Goal: Information Seeking & Learning: Check status

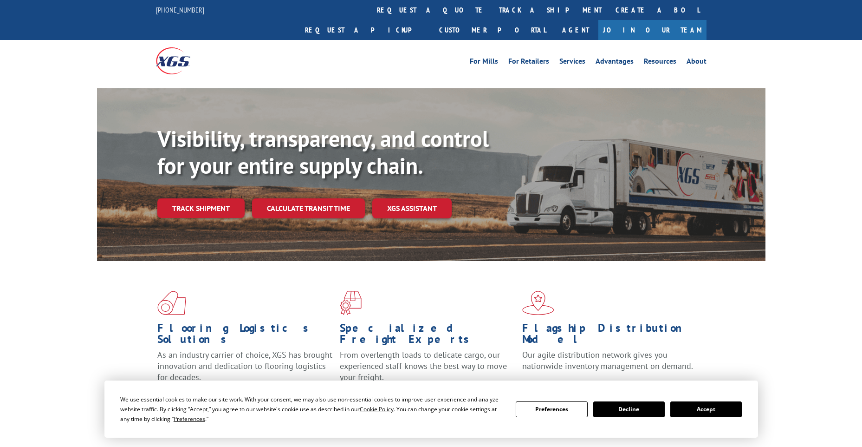
click at [492, 8] on link "track a shipment" at bounding box center [550, 10] width 117 height 20
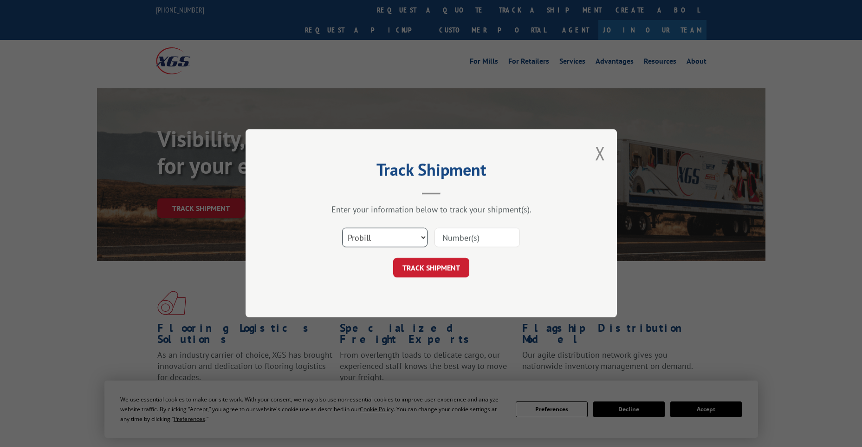
drag, startPoint x: 356, startPoint y: 240, endPoint x: 355, endPoint y: 247, distance: 7.5
click at [356, 240] on select "Select category... Probill BOL PO" at bounding box center [384, 238] width 85 height 20
select select "po"
click at [342, 228] on select "Select category... Probill BOL PO" at bounding box center [384, 238] width 85 height 20
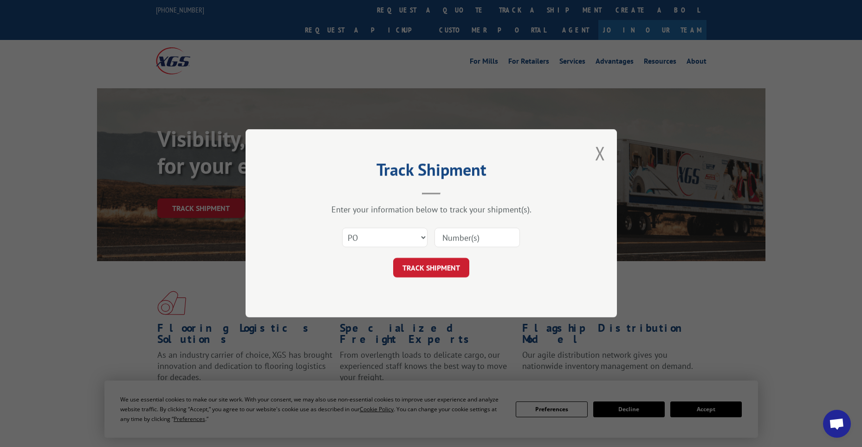
paste input "07512965"
click at [455, 235] on input "07512965" at bounding box center [477, 238] width 85 height 20
type input "07512965"
click button "TRACK SHIPMENT" at bounding box center [431, 268] width 76 height 20
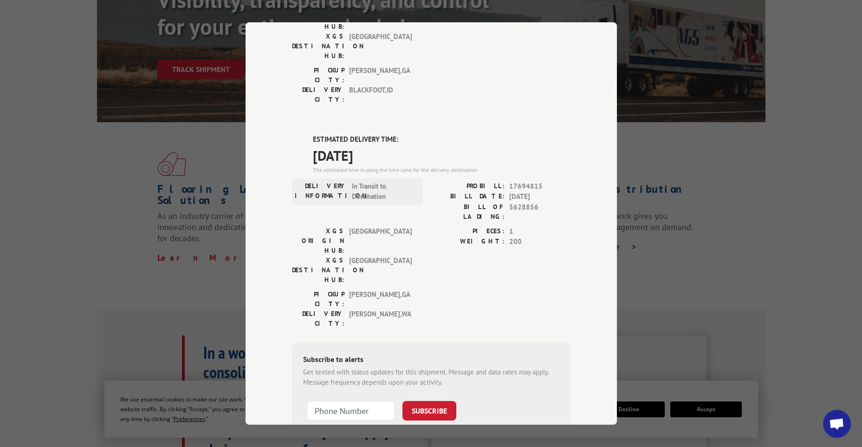
scroll to position [139, 0]
drag, startPoint x: 392, startPoint y: 99, endPoint x: 300, endPoint y: 77, distance: 94.5
click at [300, 77] on div "DELIVERED DELIVERY INFORMATION: [DATE] 12:14 pm Kourtney PROBILL: 11982874 BILL…" at bounding box center [431, 211] width 279 height 564
copy div "ESTIMATED DELIVERY TIME: [DATE]"
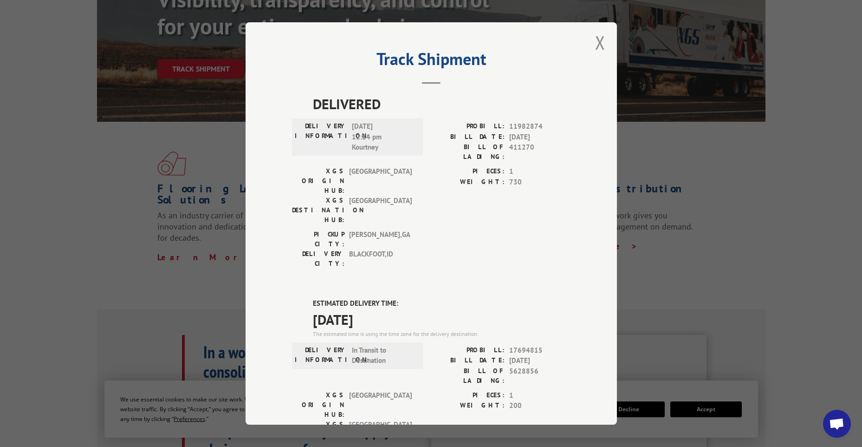
scroll to position [0, 0]
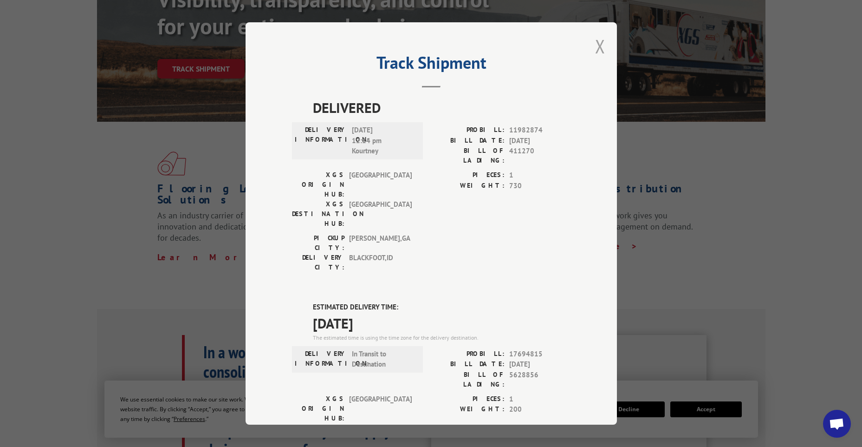
click at [597, 39] on button "Close modal" at bounding box center [600, 46] width 10 height 25
